Goal: Navigation & Orientation: Find specific page/section

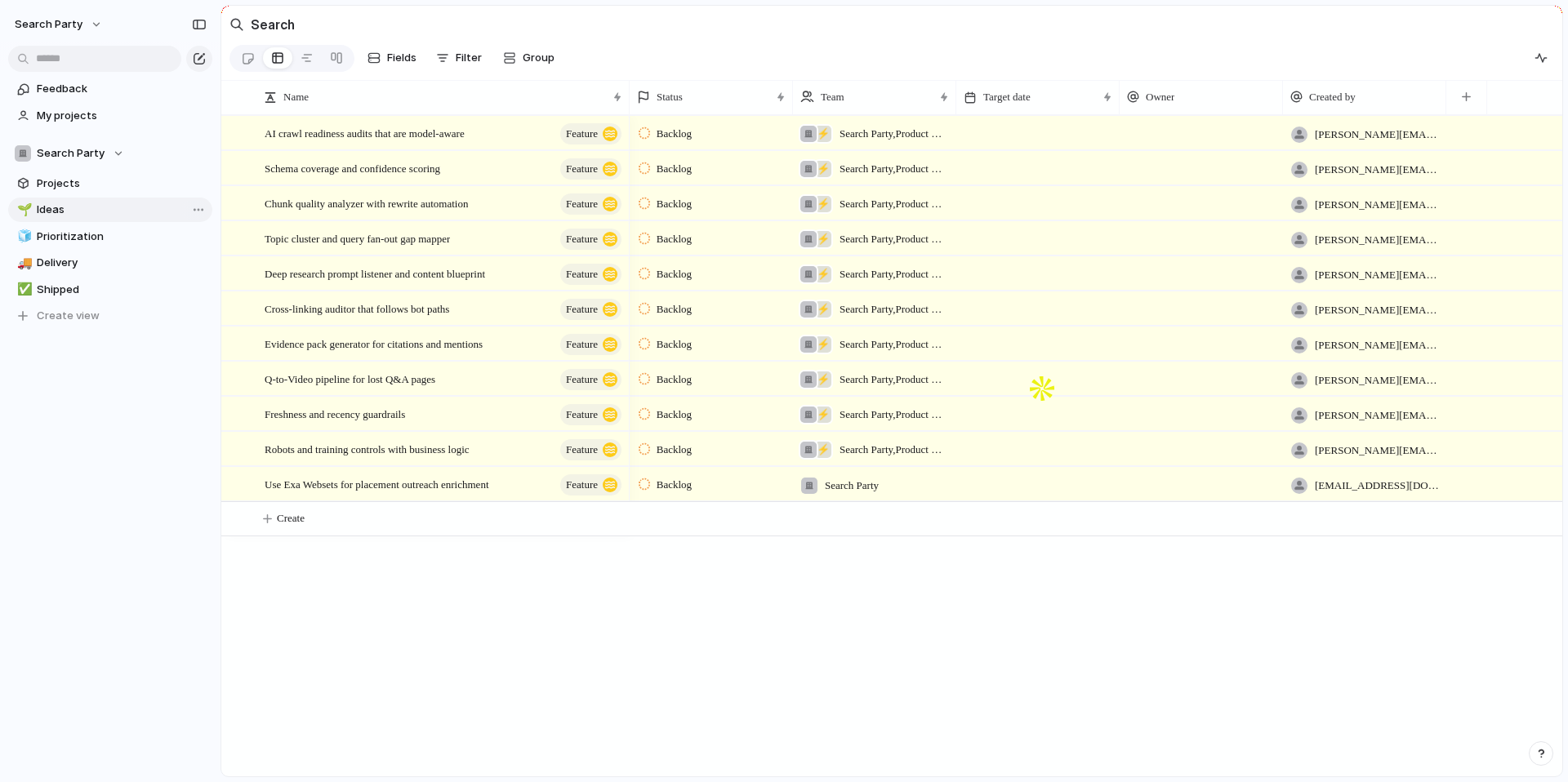
click at [67, 213] on span "Ideas" at bounding box center [122, 210] width 170 height 16
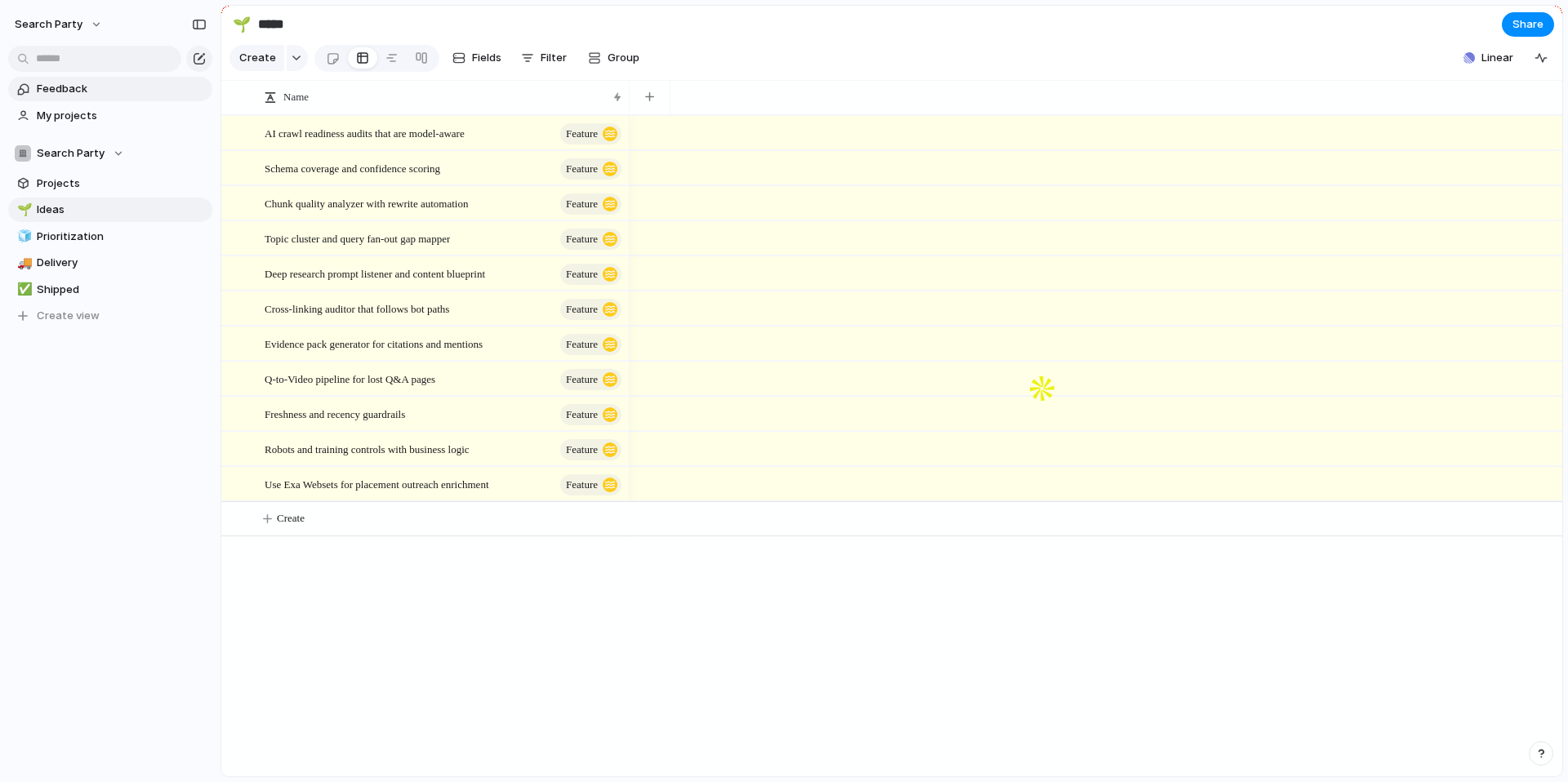
click at [86, 89] on span "Feedback" at bounding box center [122, 89] width 170 height 16
